Goal: Transaction & Acquisition: Purchase product/service

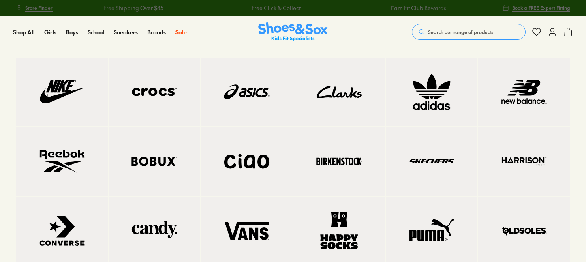
click at [144, 166] on img at bounding box center [154, 161] width 60 height 37
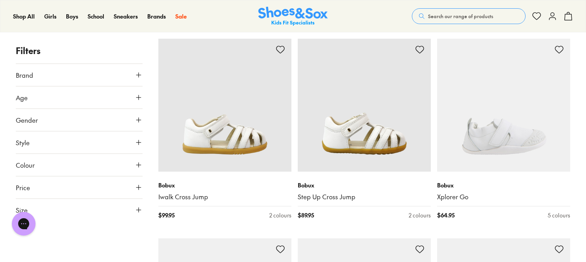
scroll to position [121, 0]
click at [109, 102] on button "Age" at bounding box center [79, 98] width 127 height 22
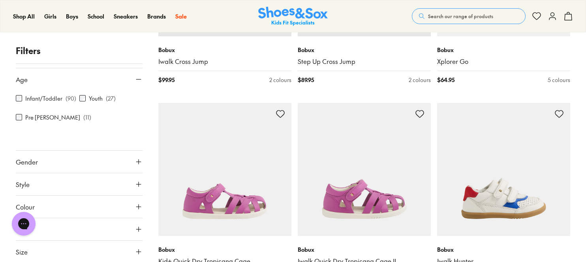
scroll to position [257, 0]
click at [116, 254] on button "Size" at bounding box center [79, 252] width 127 height 22
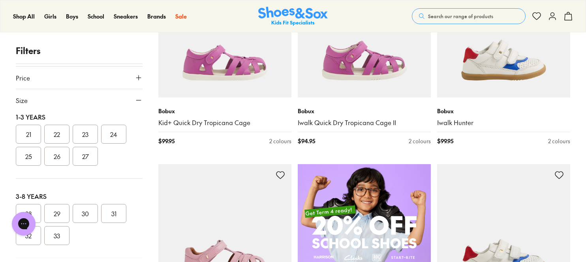
scroll to position [92, 0]
click at [85, 159] on button "27" at bounding box center [85, 154] width 25 height 19
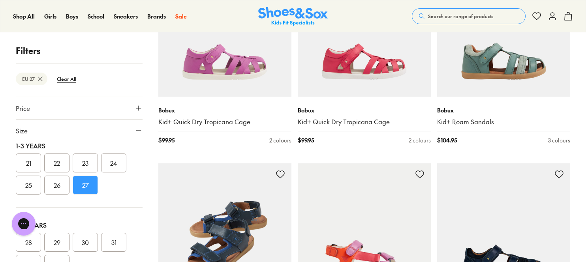
scroll to position [196, 0]
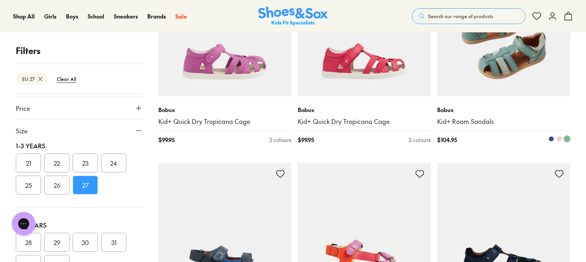
click at [558, 137] on span at bounding box center [560, 139] width 6 height 6
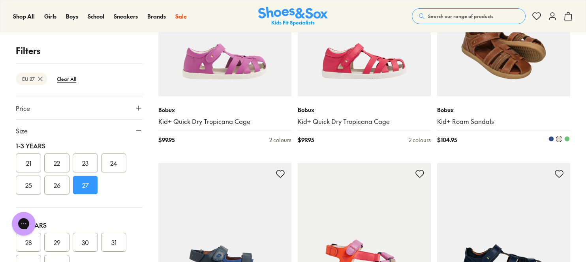
click at [550, 138] on span at bounding box center [552, 139] width 6 height 6
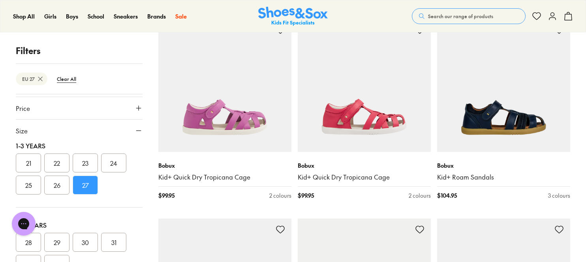
scroll to position [35, 0]
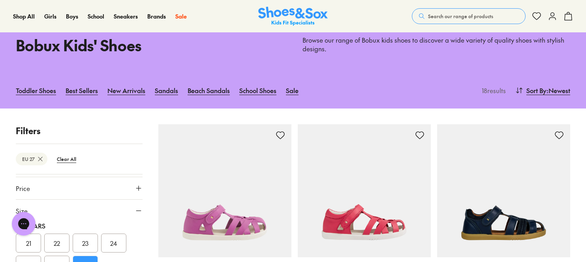
click at [440, 13] on span "Search our range of products" at bounding box center [460, 16] width 65 height 7
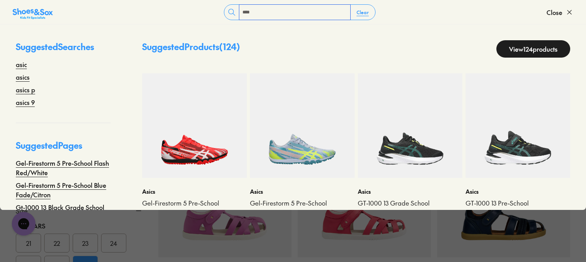
type input "****"
click at [549, 50] on link "View 124 products" at bounding box center [534, 48] width 74 height 17
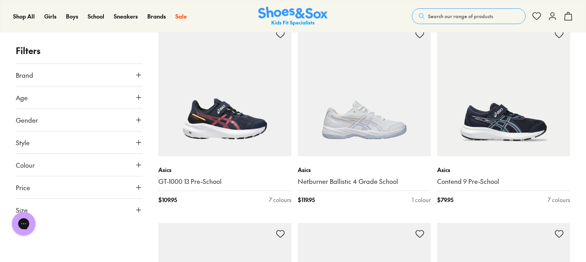
scroll to position [1694, 0]
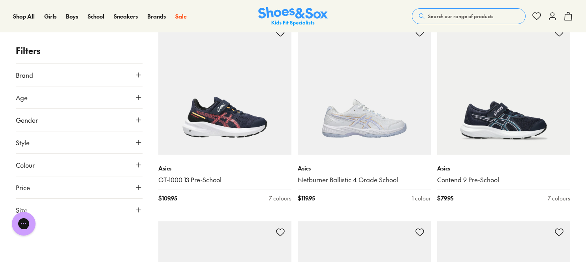
click at [448, 18] on span "Search our range of products" at bounding box center [460, 16] width 65 height 7
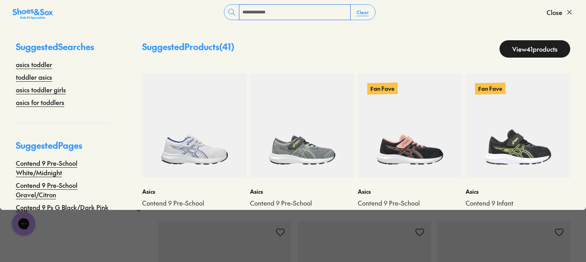
scroll to position [27, 0]
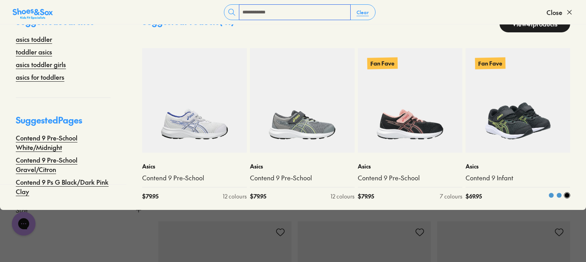
type input "**********"
click at [524, 195] on div at bounding box center [544, 196] width 53 height 8
